Goal: Navigation & Orientation: Find specific page/section

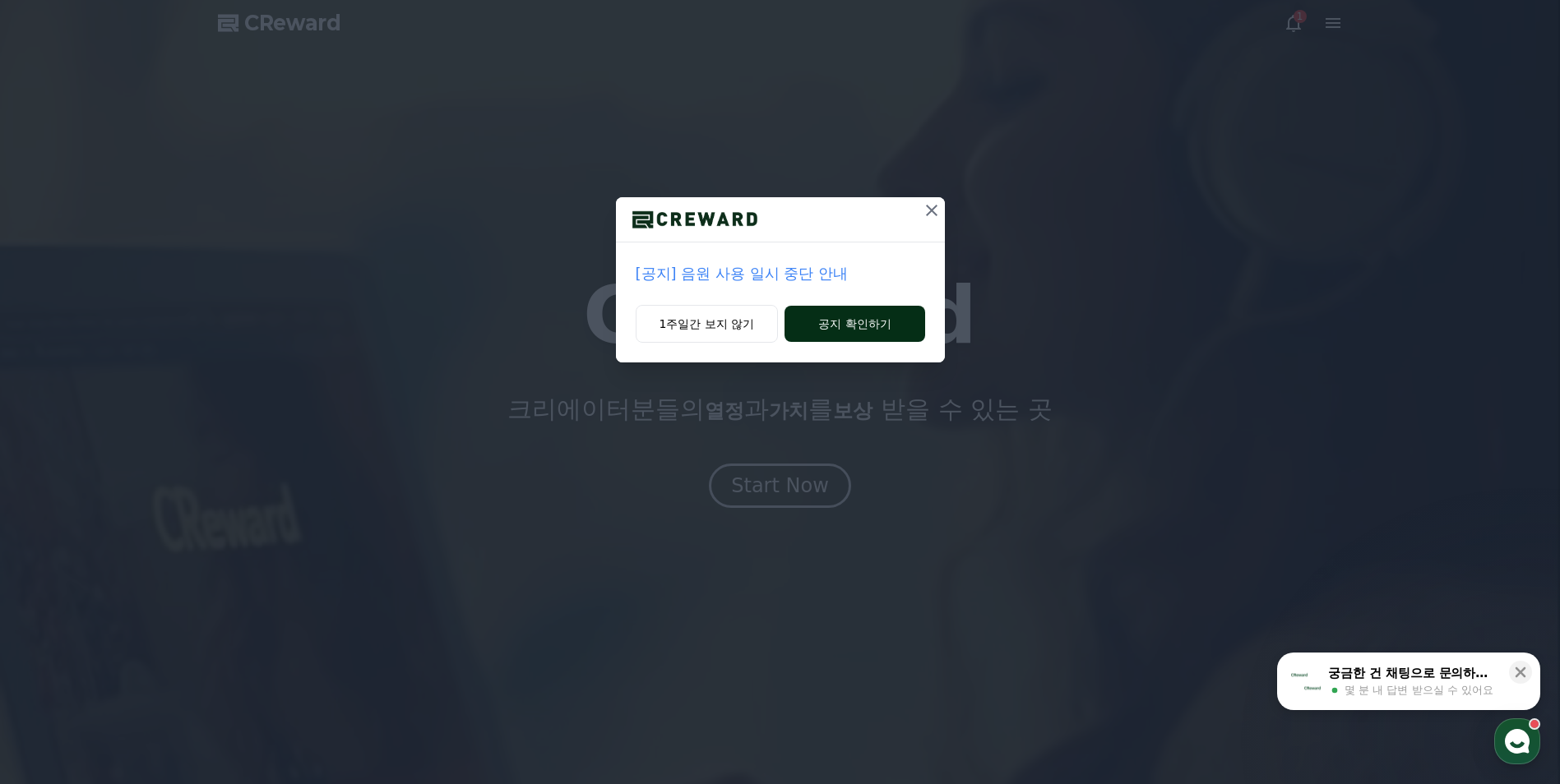
click at [835, 315] on button "공지 확인하기" at bounding box center [854, 324] width 140 height 36
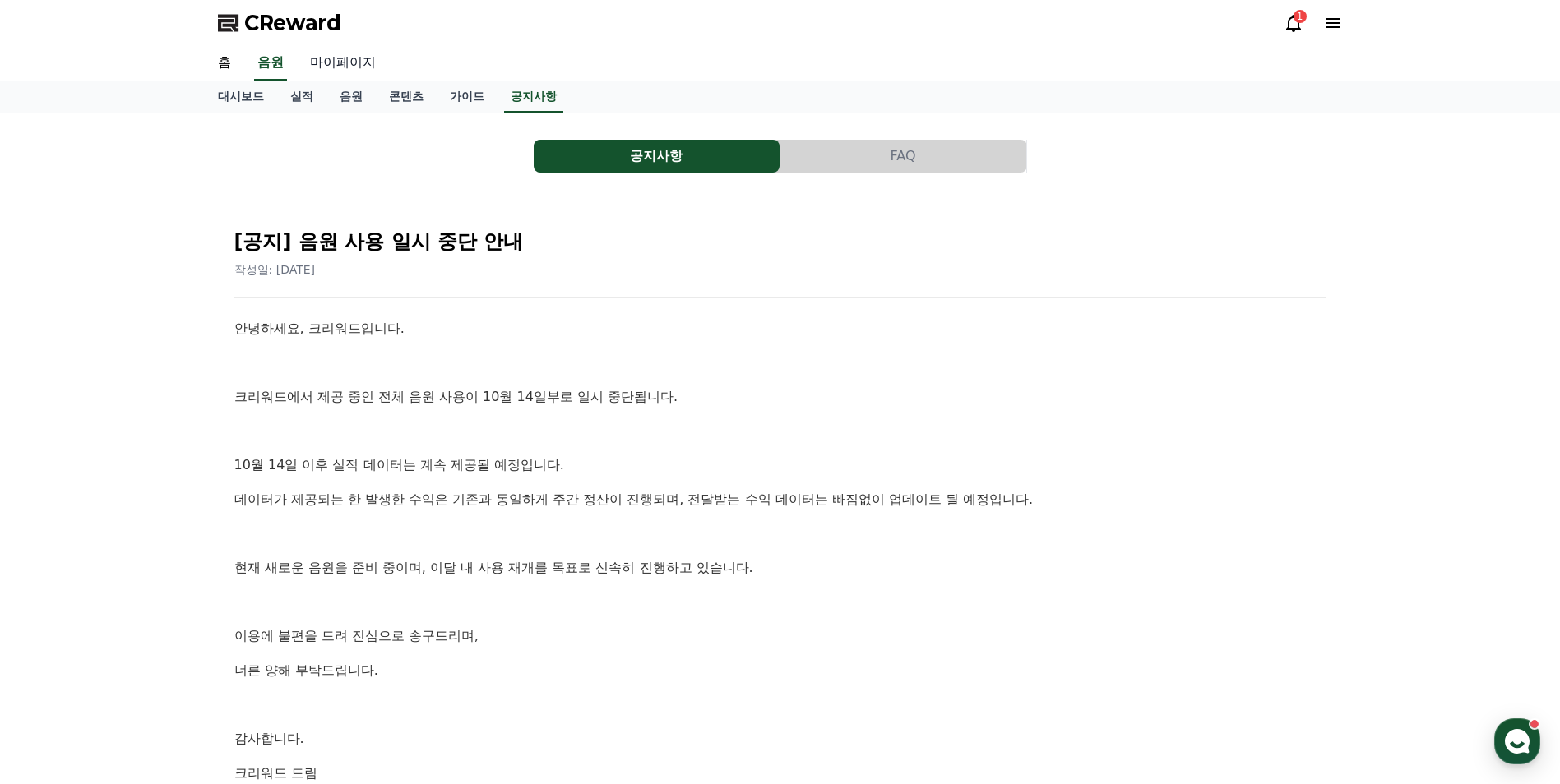
click at [354, 60] on link "마이페이지" at bounding box center [343, 63] width 92 height 35
select select "**********"
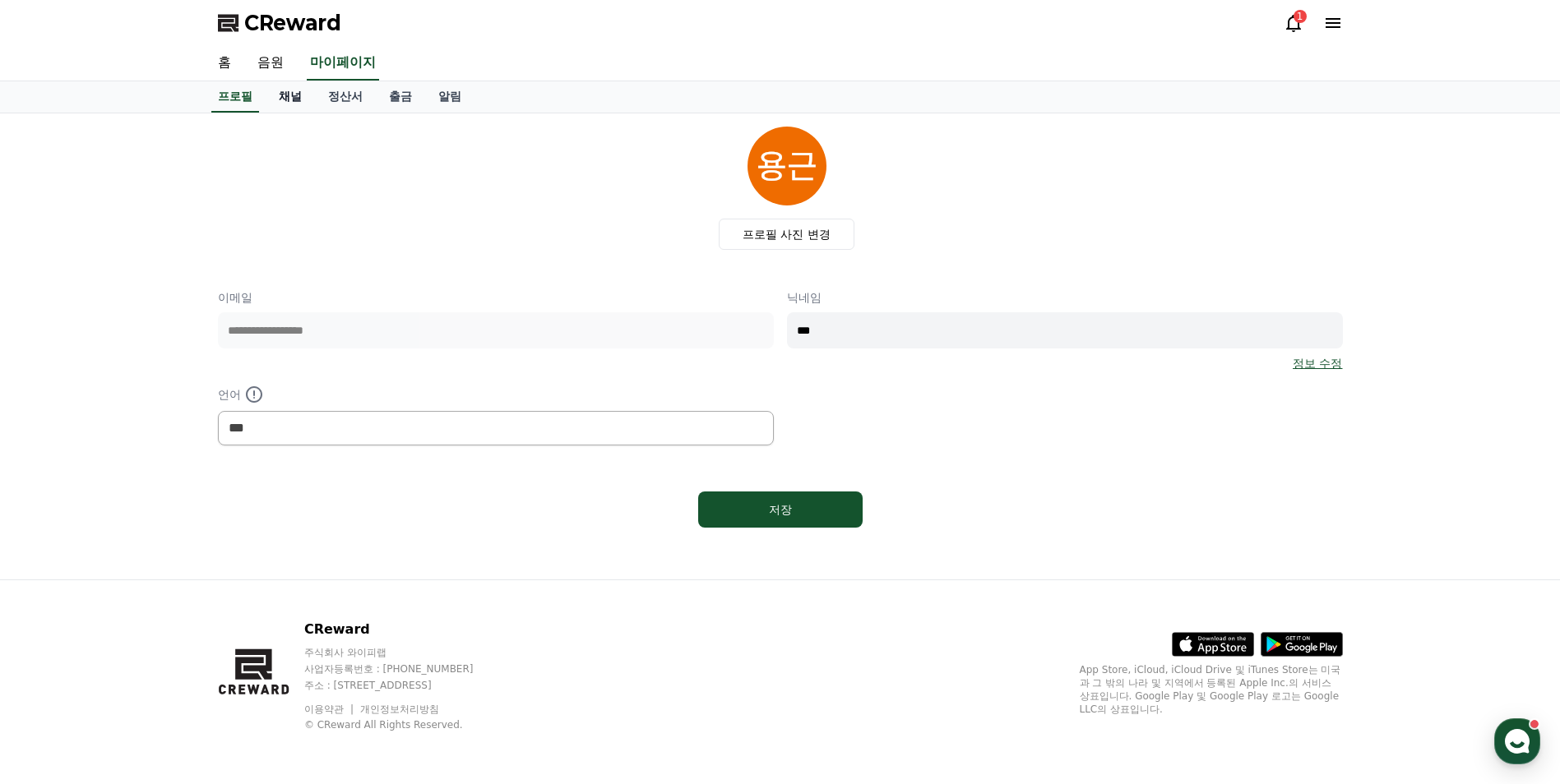
click at [282, 104] on link "채널" at bounding box center [290, 97] width 49 height 32
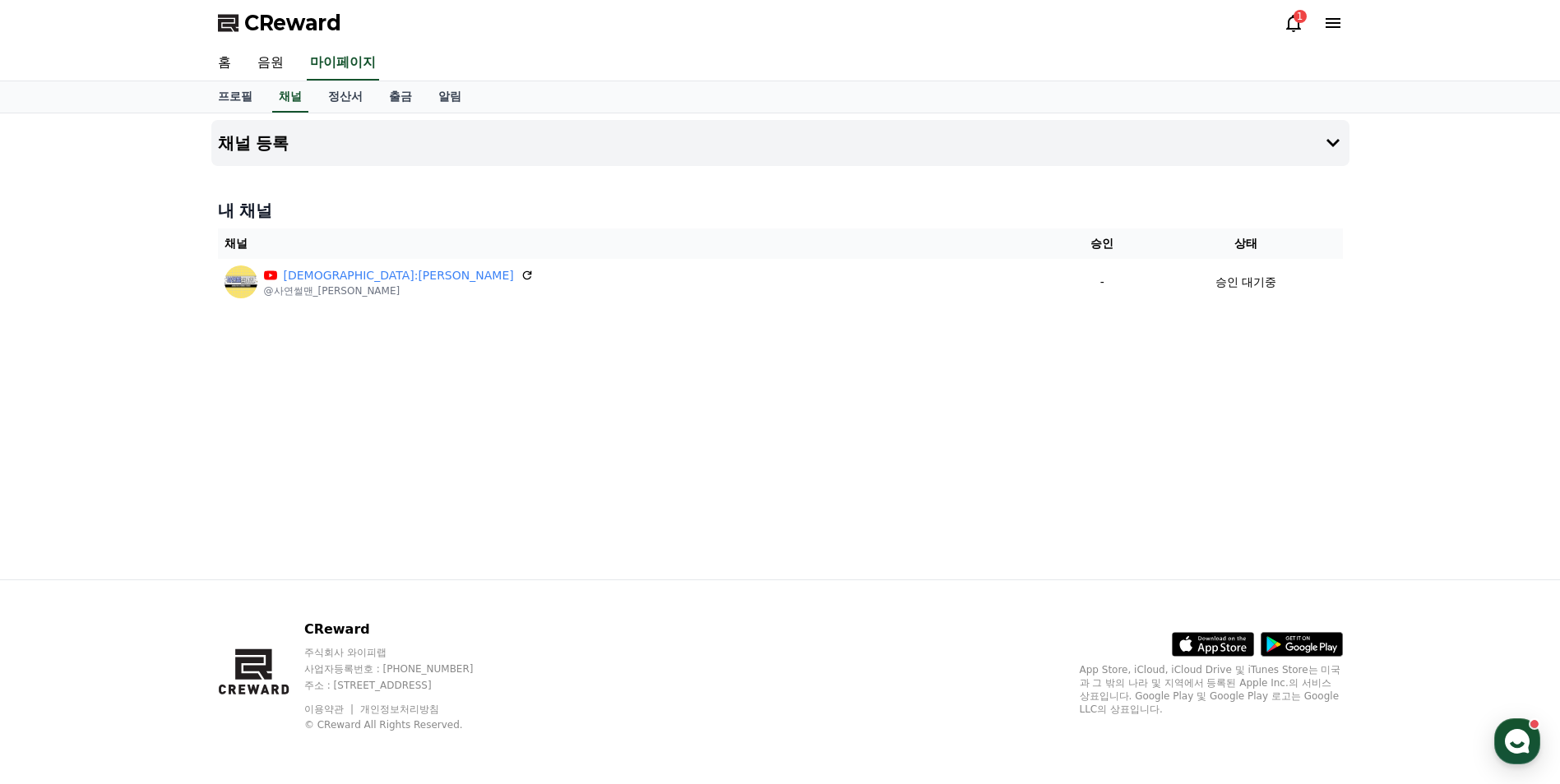
click at [1292, 26] on icon at bounding box center [1293, 23] width 20 height 20
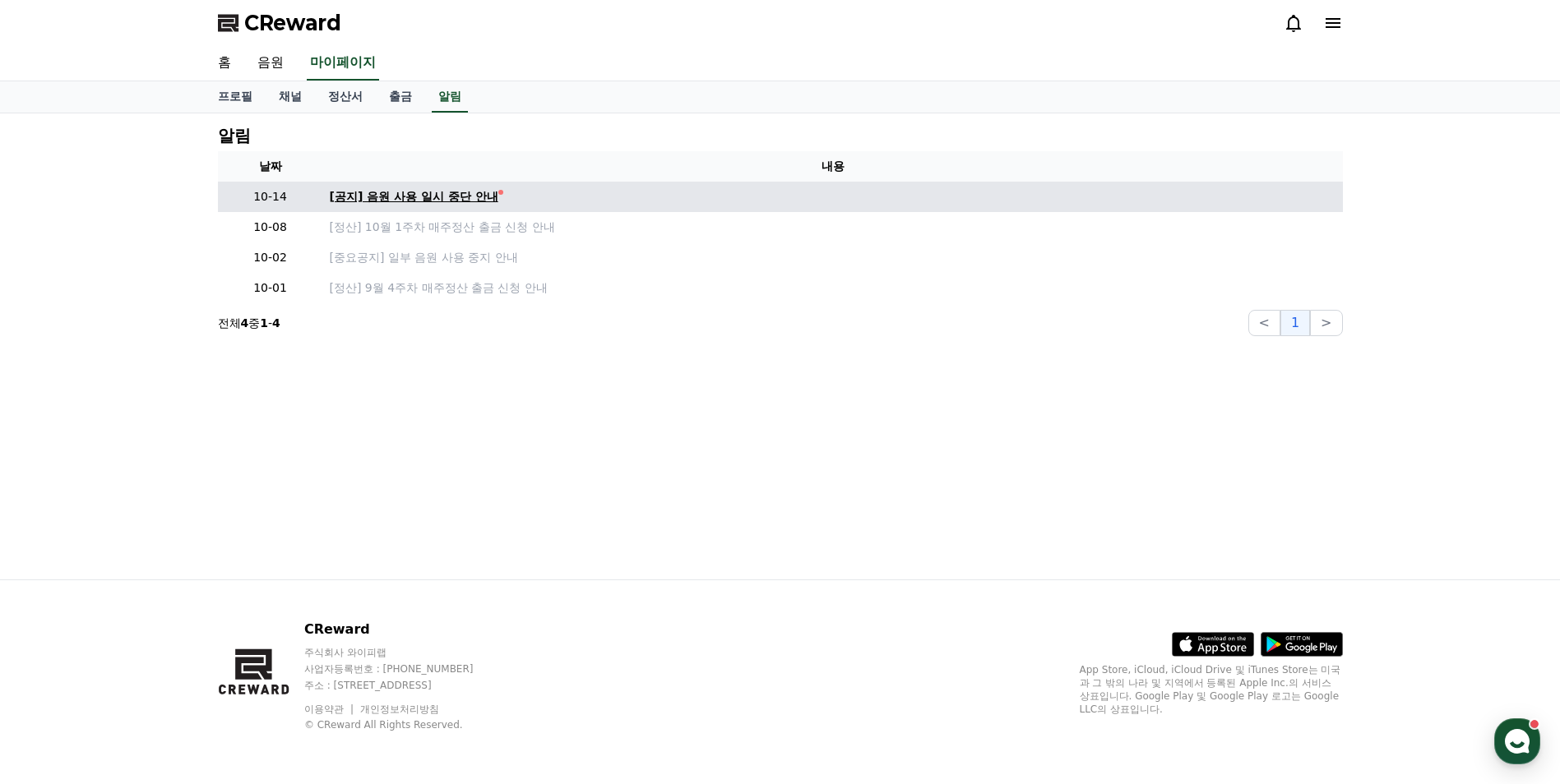
click at [469, 199] on div "[공지] 음원 사용 일시 중단 안내" at bounding box center [414, 196] width 169 height 17
